Goal: Check status: Check status

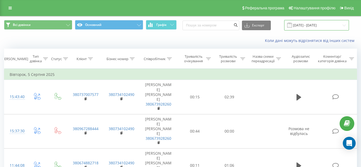
click at [344, 25] on input "[DATE] - [DATE]" at bounding box center [316, 25] width 65 height 10
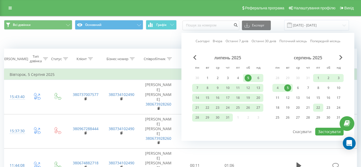
click at [317, 107] on div "22" at bounding box center [318, 107] width 7 height 7
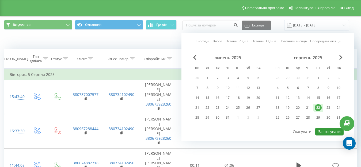
click at [325, 131] on button "Застосувати" at bounding box center [329, 132] width 28 height 8
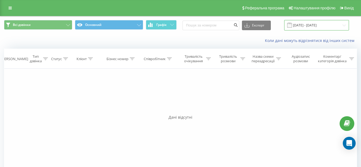
click at [344, 26] on input "[DATE] - [DATE]" at bounding box center [316, 25] width 65 height 10
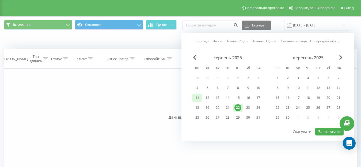
click at [196, 97] on div "11" at bounding box center [197, 97] width 7 height 7
click at [329, 98] on div "20" at bounding box center [328, 97] width 7 height 7
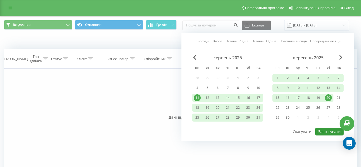
click at [331, 132] on button "Застосувати" at bounding box center [329, 132] width 28 height 8
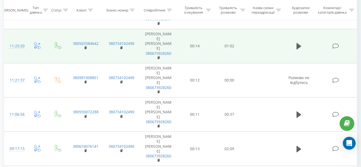
scroll to position [436, 0]
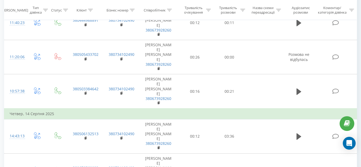
scroll to position [196, 0]
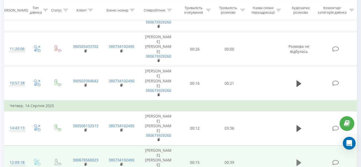
click at [298, 160] on icon at bounding box center [299, 163] width 5 height 6
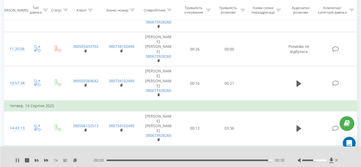
click at [18, 163] on button at bounding box center [17, 160] width 4 height 4
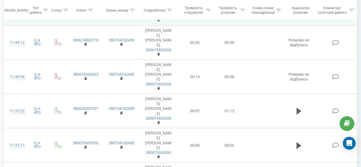
scroll to position [351, 0]
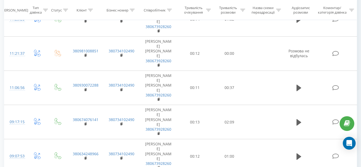
scroll to position [457, 0]
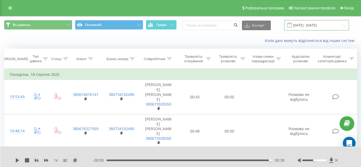
click at [325, 25] on input "[DATE] - [DATE]" at bounding box center [316, 25] width 65 height 10
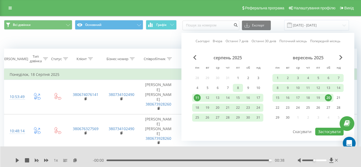
click at [237, 87] on div "8" at bounding box center [237, 88] width 7 height 7
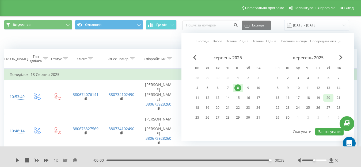
click at [330, 98] on div "20" at bounding box center [328, 97] width 7 height 7
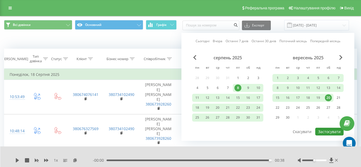
click at [327, 132] on button "Застосувати" at bounding box center [329, 132] width 28 height 8
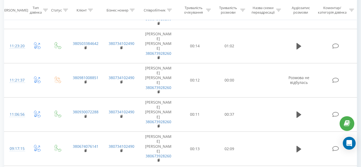
scroll to position [436, 0]
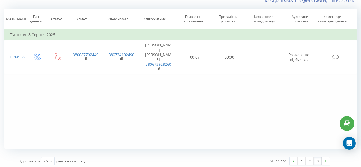
scroll to position [42, 0]
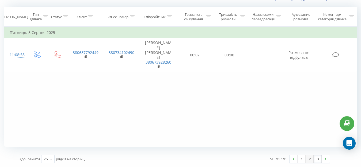
click at [310, 160] on link "2" at bounding box center [310, 159] width 8 height 7
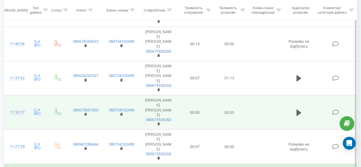
scroll to position [475, 0]
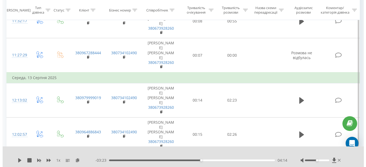
scroll to position [0, 0]
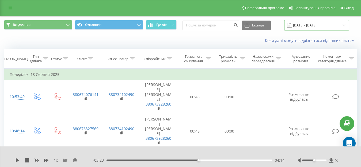
click at [315, 31] on input "[DATE] - [DATE]" at bounding box center [316, 25] width 65 height 10
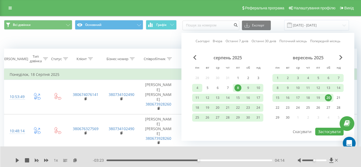
click at [198, 89] on div "4" at bounding box center [197, 88] width 7 height 7
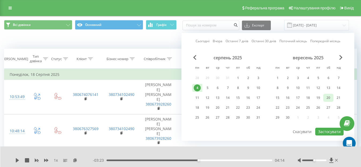
click at [327, 100] on div "20" at bounding box center [328, 97] width 7 height 7
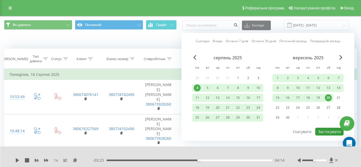
click at [320, 133] on button "Застосувати" at bounding box center [329, 132] width 28 height 8
type input "[DATE] - [DATE]"
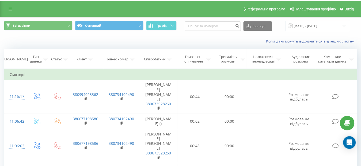
scroll to position [442, 0]
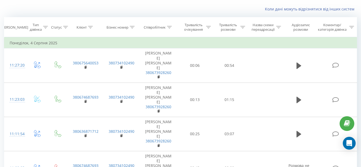
scroll to position [42, 0]
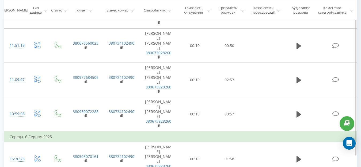
scroll to position [464, 0]
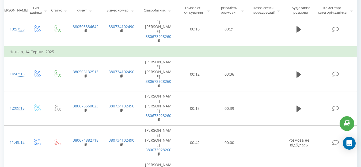
scroll to position [479, 0]
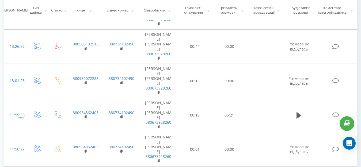
scroll to position [442, 0]
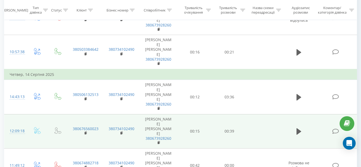
scroll to position [468, 0]
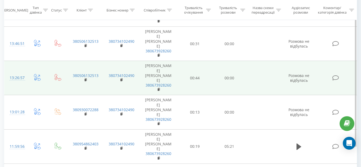
scroll to position [438, 0]
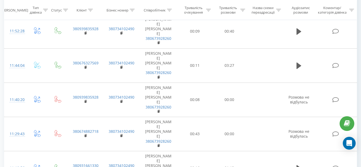
scroll to position [35, 0]
